Goal: Task Accomplishment & Management: Use online tool/utility

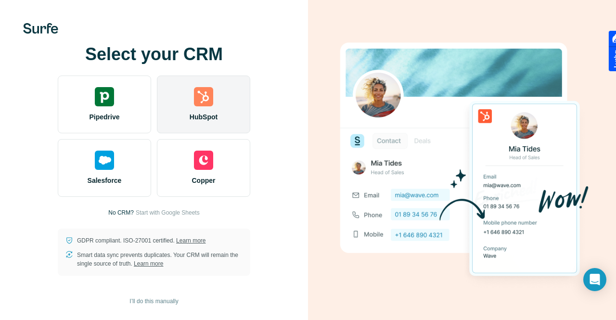
click at [191, 101] on div "HubSpot" at bounding box center [203, 105] width 93 height 58
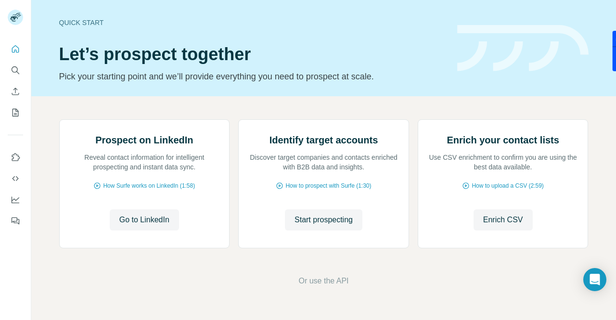
scroll to position [75, 0]
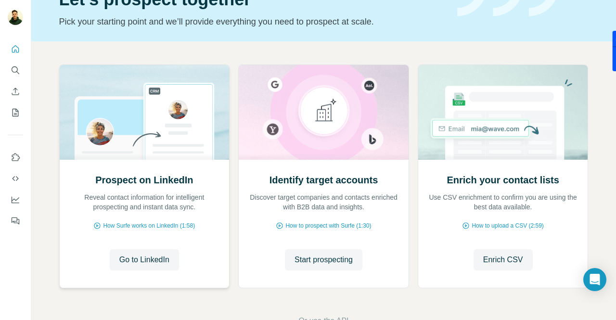
scroll to position [55, 0]
click at [153, 255] on span "Go to LinkedIn" at bounding box center [144, 259] width 50 height 12
